Goal: Task Accomplishment & Management: Manage account settings

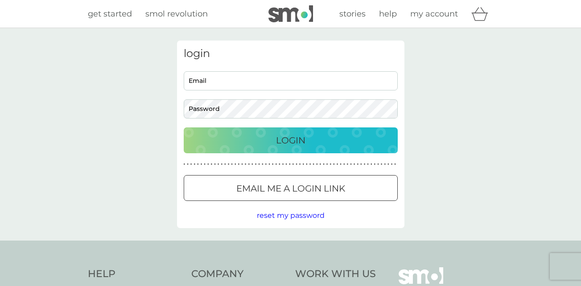
type input "[EMAIL_ADDRESS][DOMAIN_NAME]"
click at [240, 135] on div "Login" at bounding box center [291, 140] width 196 height 14
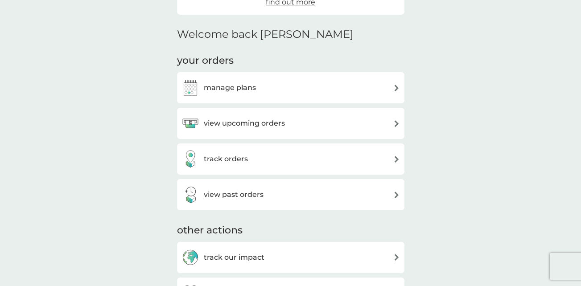
scroll to position [205, 0]
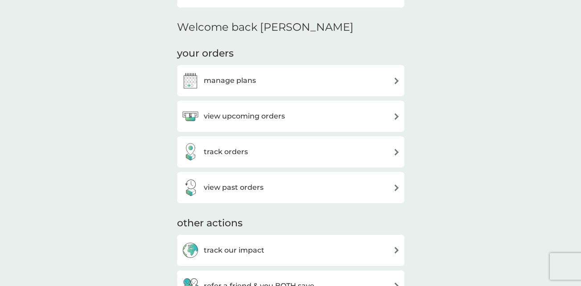
click at [329, 78] on div "manage plans" at bounding box center [291, 81] width 219 height 18
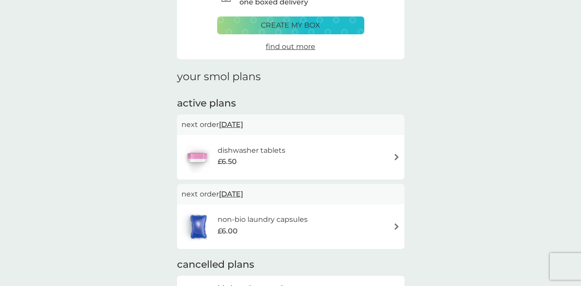
scroll to position [66, 0]
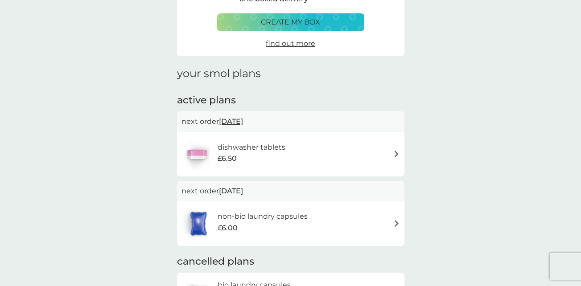
click at [243, 122] on span "17 Sep 2025" at bounding box center [231, 121] width 24 height 17
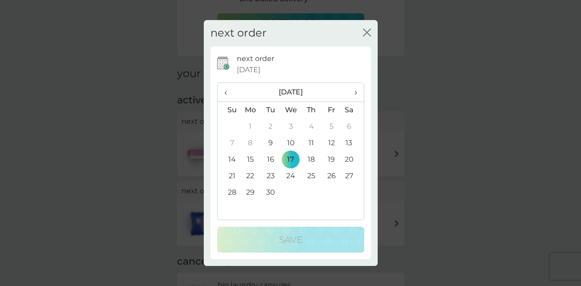
click at [230, 161] on td "14" at bounding box center [229, 160] width 23 height 17
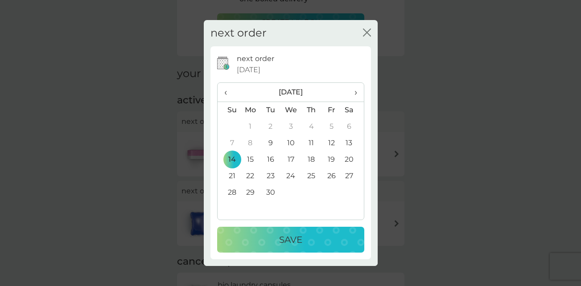
click at [252, 157] on td "15" at bounding box center [250, 160] width 21 height 17
click at [274, 235] on div "Save" at bounding box center [290, 240] width 129 height 14
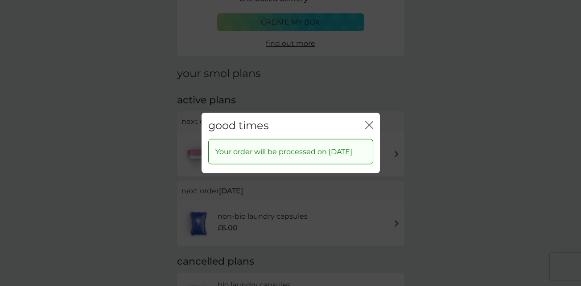
click at [378, 122] on div "good times close" at bounding box center [291, 126] width 178 height 26
click at [369, 121] on icon "close" at bounding box center [369, 125] width 8 height 8
